Goal: Task Accomplishment & Management: Use online tool/utility

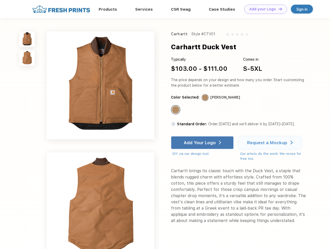
click at [264, 9] on link "Add your Logo Design Tool" at bounding box center [265, 9] width 43 height 9
click at [0, 0] on div "Design Tool" at bounding box center [0, 0] width 0 height 0
click at [278, 9] on link "Add your Logo Design Tool" at bounding box center [265, 9] width 43 height 9
click at [27, 39] on img at bounding box center [26, 38] width 15 height 15
click at [27, 58] on img at bounding box center [26, 57] width 15 height 15
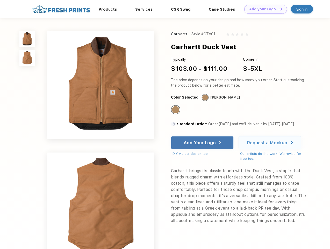
click at [176, 110] on div "Standard Color" at bounding box center [175, 109] width 7 height 7
click at [203, 142] on div "Add Your Logo" at bounding box center [200, 142] width 32 height 5
click at [271, 142] on div "Request a Mockup" at bounding box center [267, 142] width 40 height 5
